Goal: Go to known website: Access a specific website the user already knows

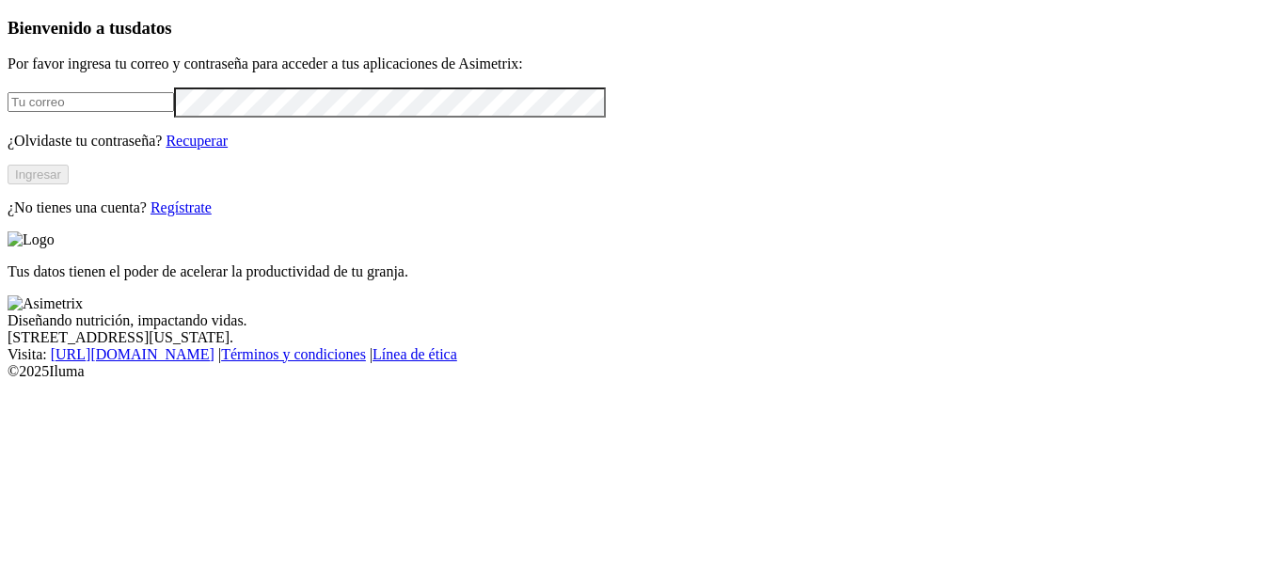
type input "[PERSON_NAME][EMAIL_ADDRESS][PERSON_NAME][DOMAIN_NAME]"
click at [69, 184] on button "Ingresar" at bounding box center [38, 175] width 61 height 20
